Goal: Task Accomplishment & Management: Use online tool/utility

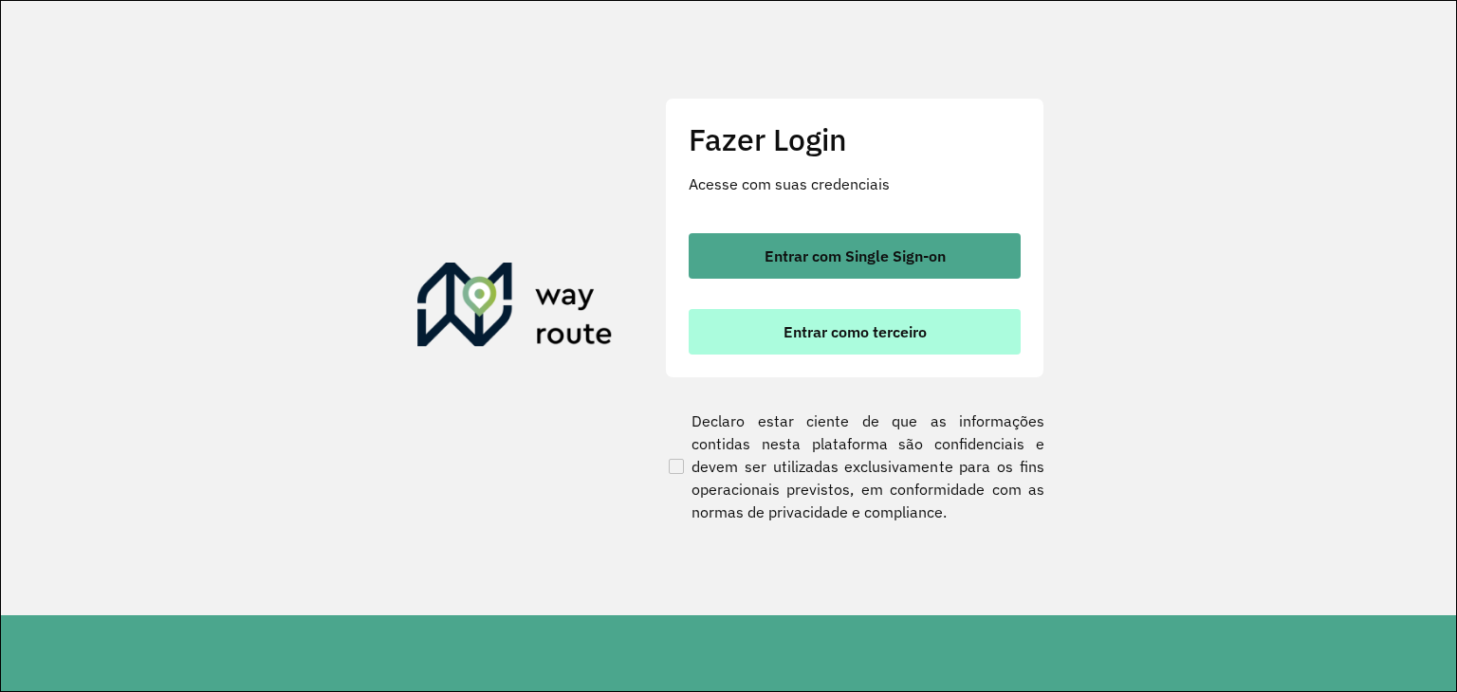
click at [895, 324] on span "Entrar como terceiro" at bounding box center [855, 331] width 143 height 15
click at [808, 324] on span "Entrar como terceiro" at bounding box center [855, 331] width 143 height 15
click at [880, 325] on span "Entrar como terceiro" at bounding box center [855, 331] width 143 height 15
